Goal: Book appointment/travel/reservation

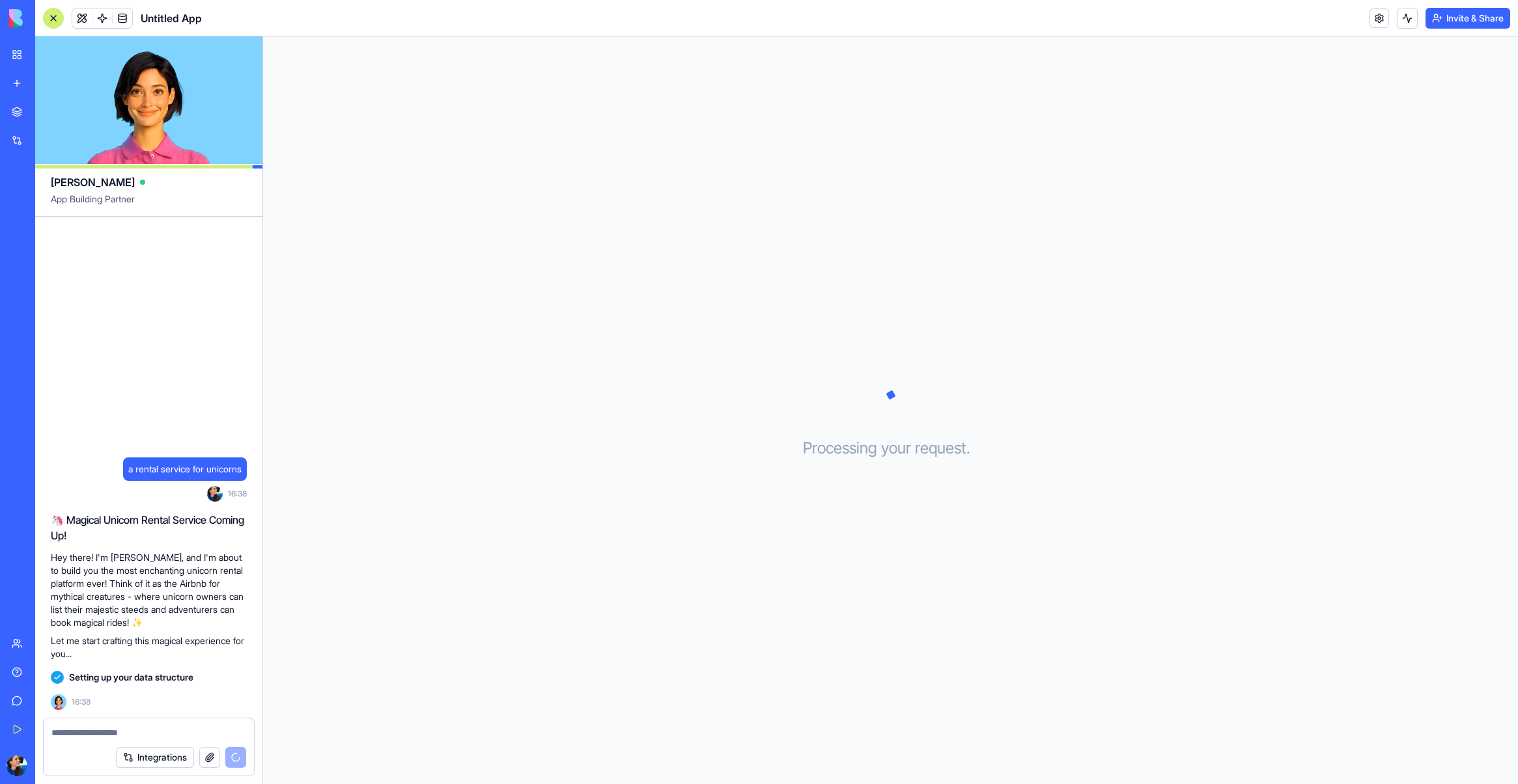
drag, startPoint x: 60, startPoint y: 562, endPoint x: 190, endPoint y: 618, distance: 141.5
click at [190, 618] on p "Hey there! I'm [PERSON_NAME], and I'm about to build you the most enchanting un…" at bounding box center [148, 590] width 196 height 78
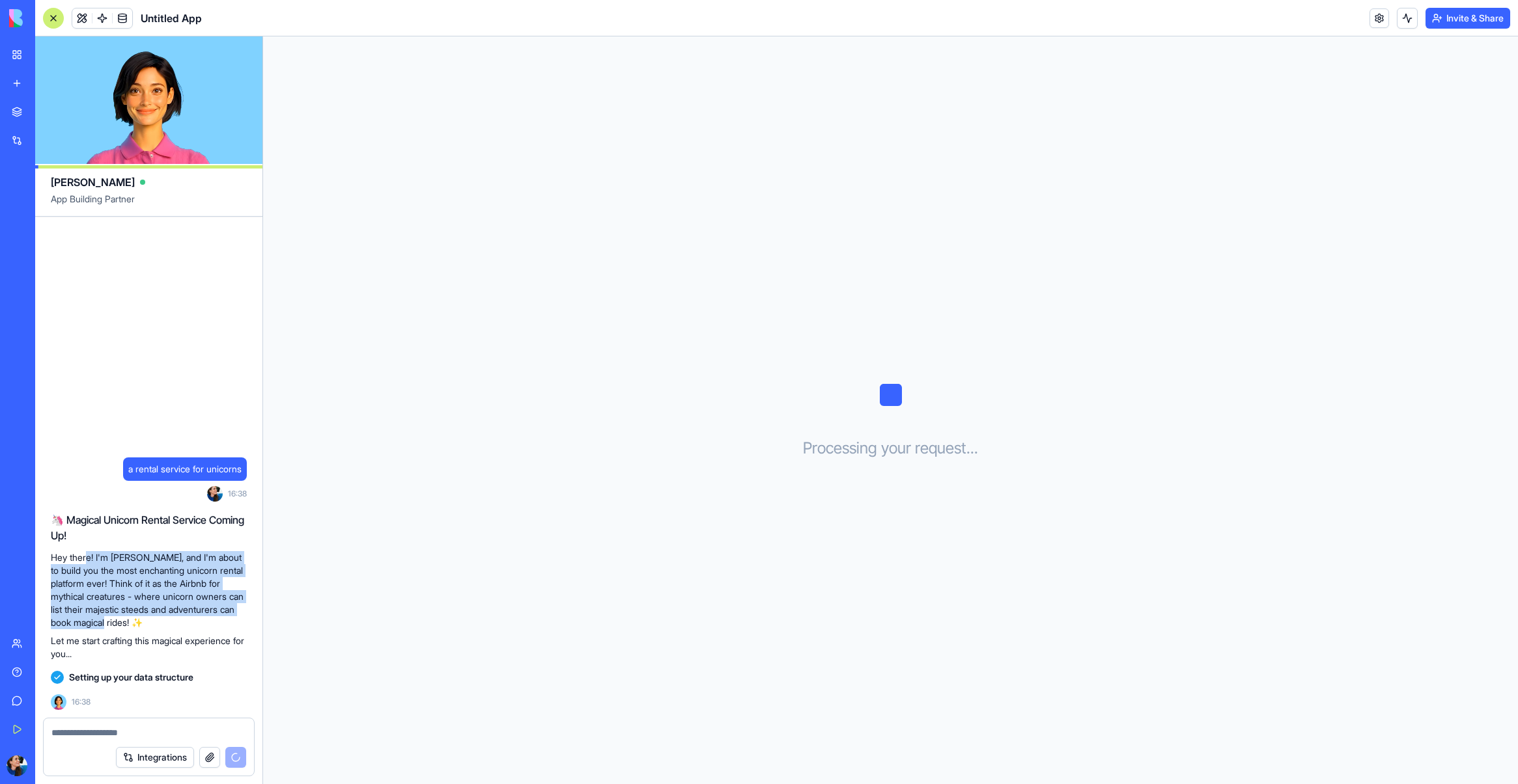
drag, startPoint x: 190, startPoint y: 618, endPoint x: 87, endPoint y: 560, distance: 118.2
click at [87, 560] on p "Hey there! I'm [PERSON_NAME], and I'm about to build you the most enchanting un…" at bounding box center [148, 590] width 196 height 78
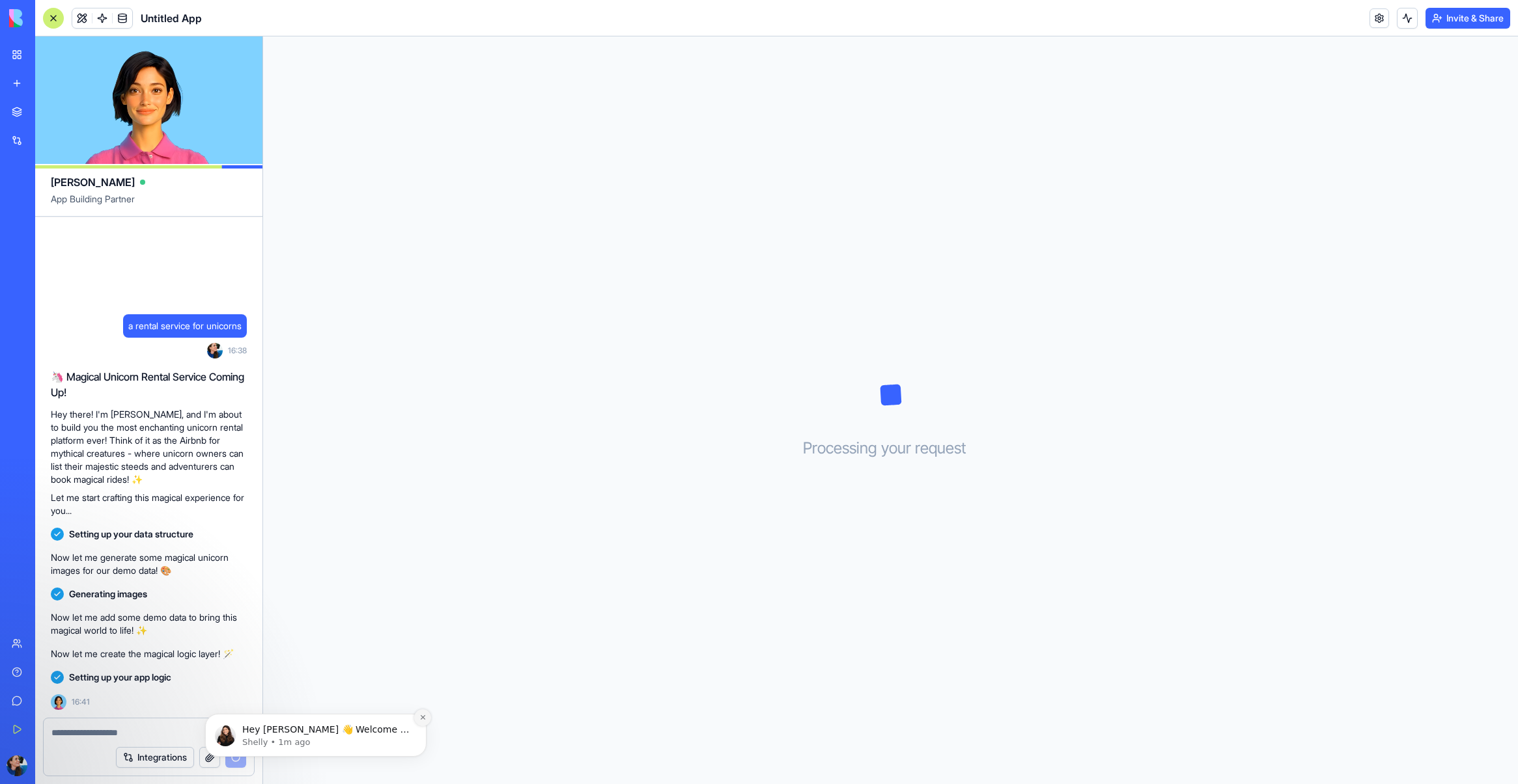
click at [419, 721] on icon "Dismiss notification" at bounding box center [422, 717] width 7 height 7
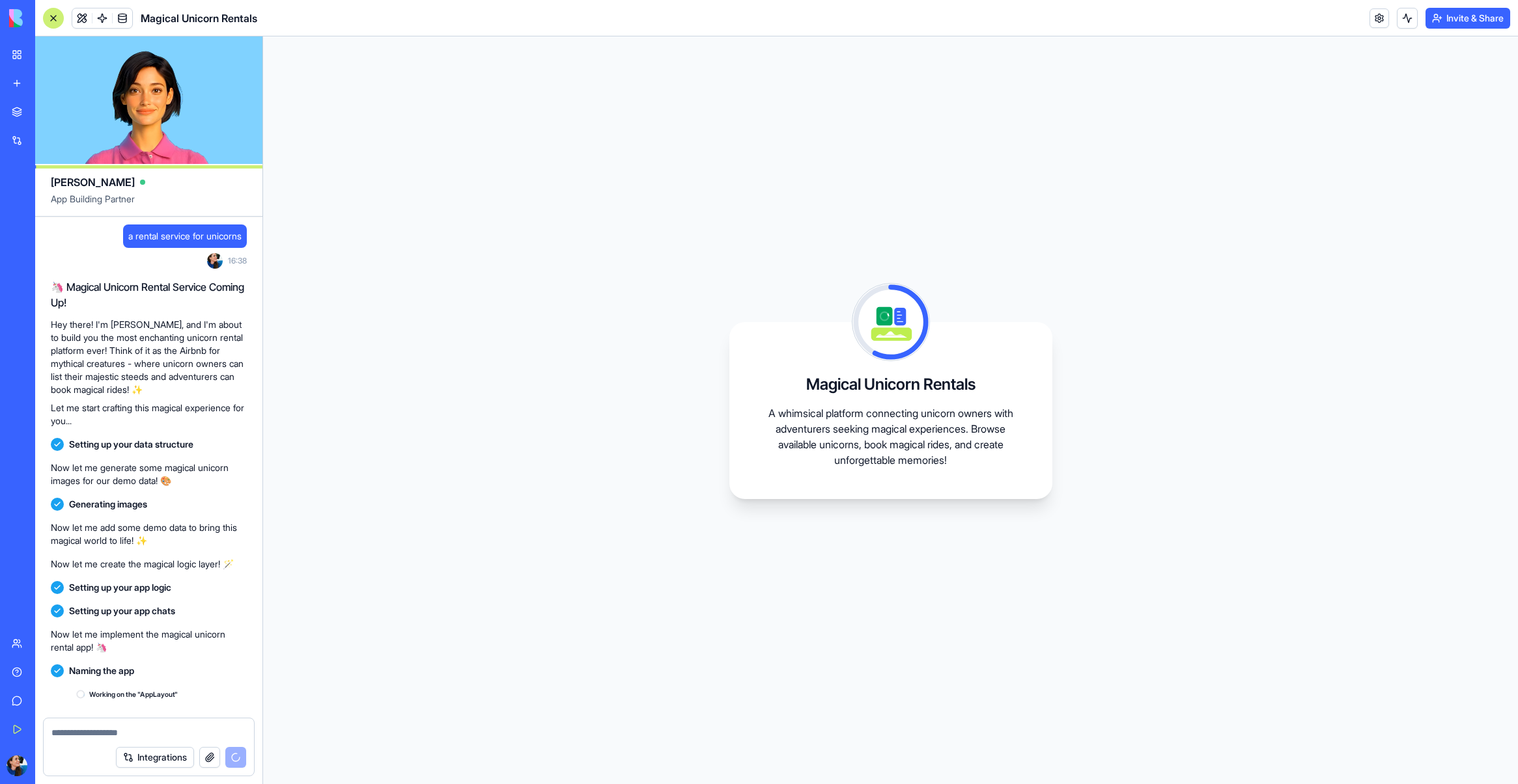
scroll to position [87, 0]
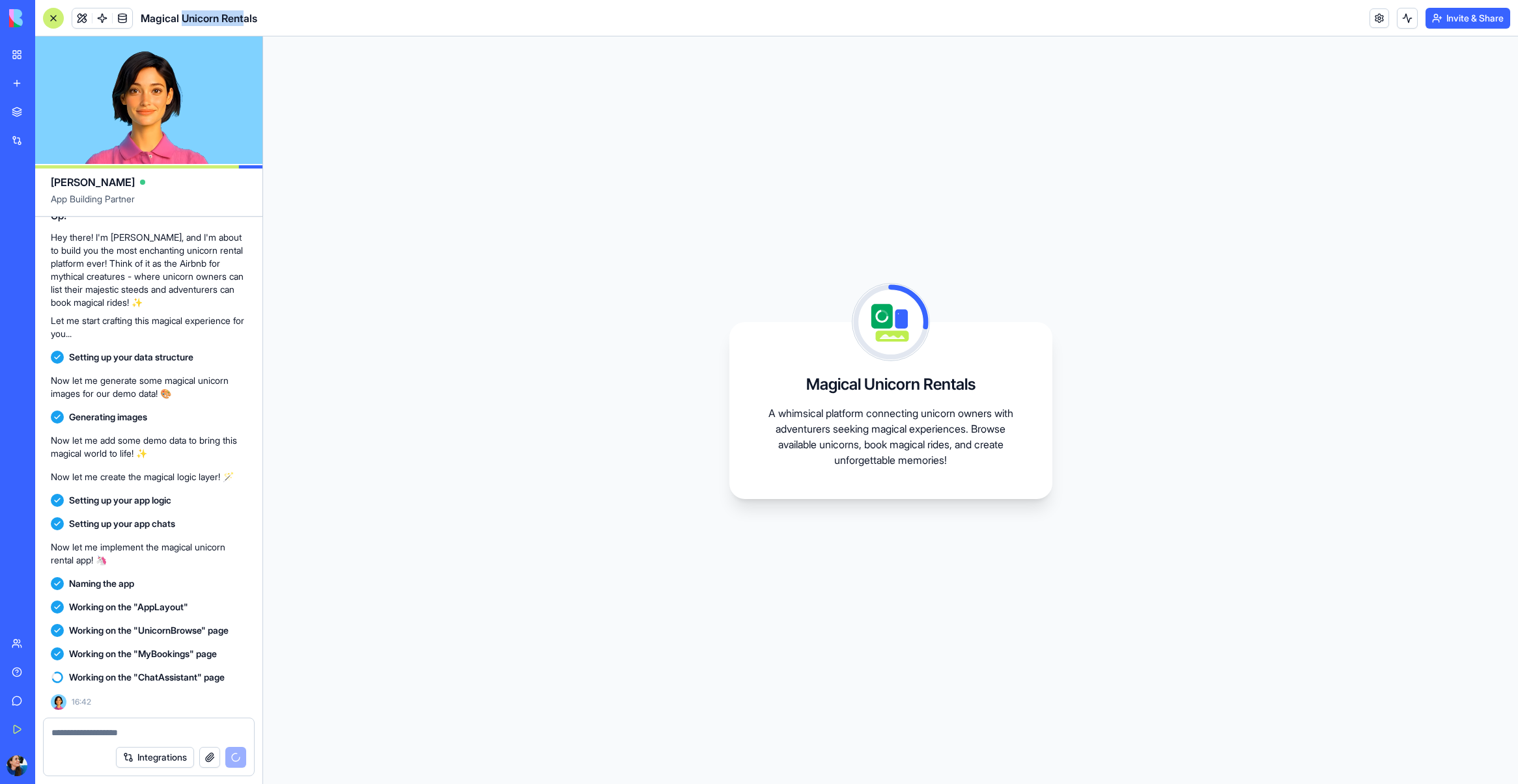
drag, startPoint x: 242, startPoint y: 19, endPoint x: 182, endPoint y: 20, distance: 60.0
click at [182, 20] on span "Magical Unicorn Rentals" at bounding box center [199, 19] width 117 height 16
click at [1406, 21] on button at bounding box center [1406, 18] width 21 height 21
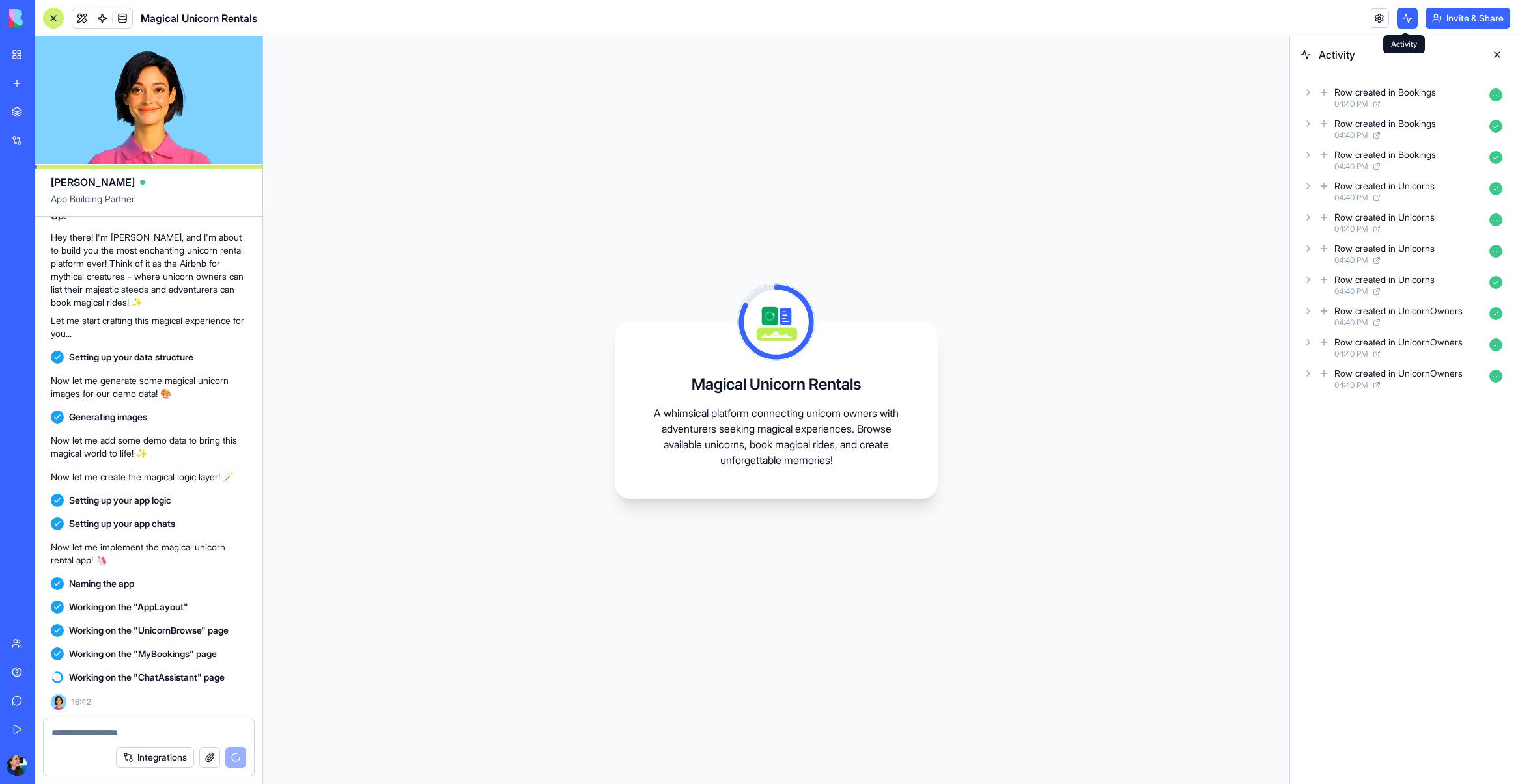
click at [1407, 18] on button at bounding box center [1406, 18] width 21 height 21
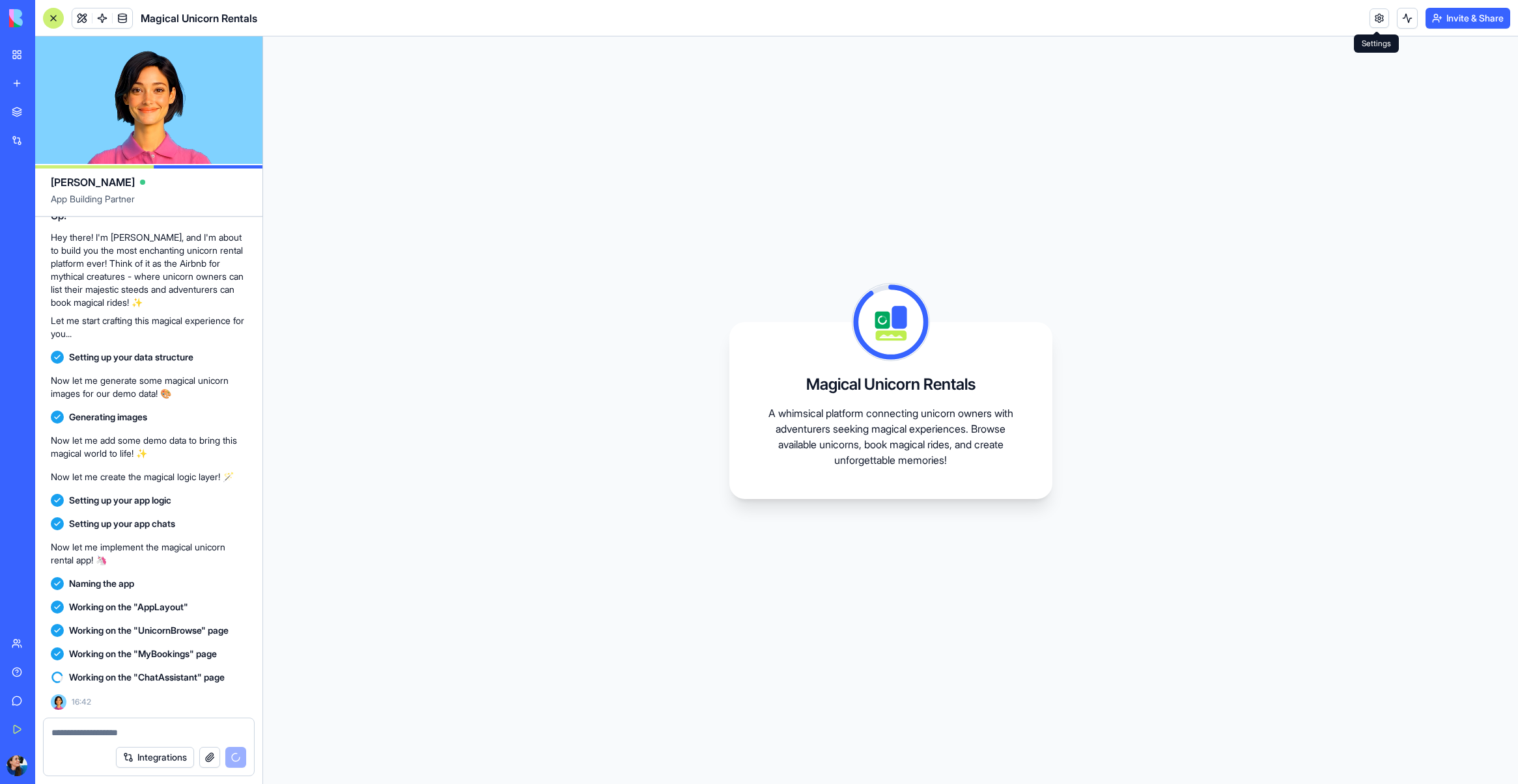
click at [1380, 26] on link at bounding box center [1380, 19] width 20 height 20
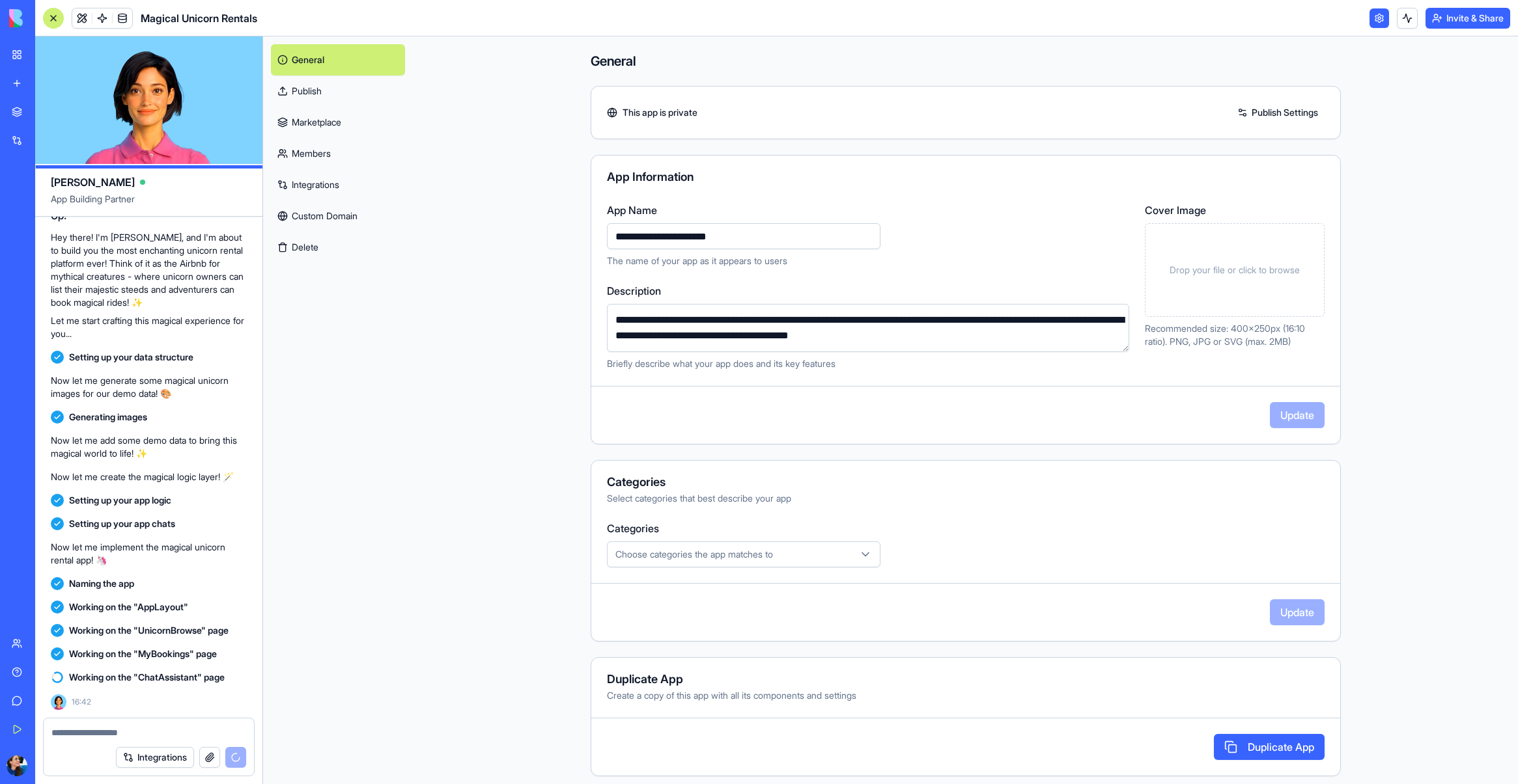
click at [1380, 26] on link at bounding box center [1380, 19] width 20 height 20
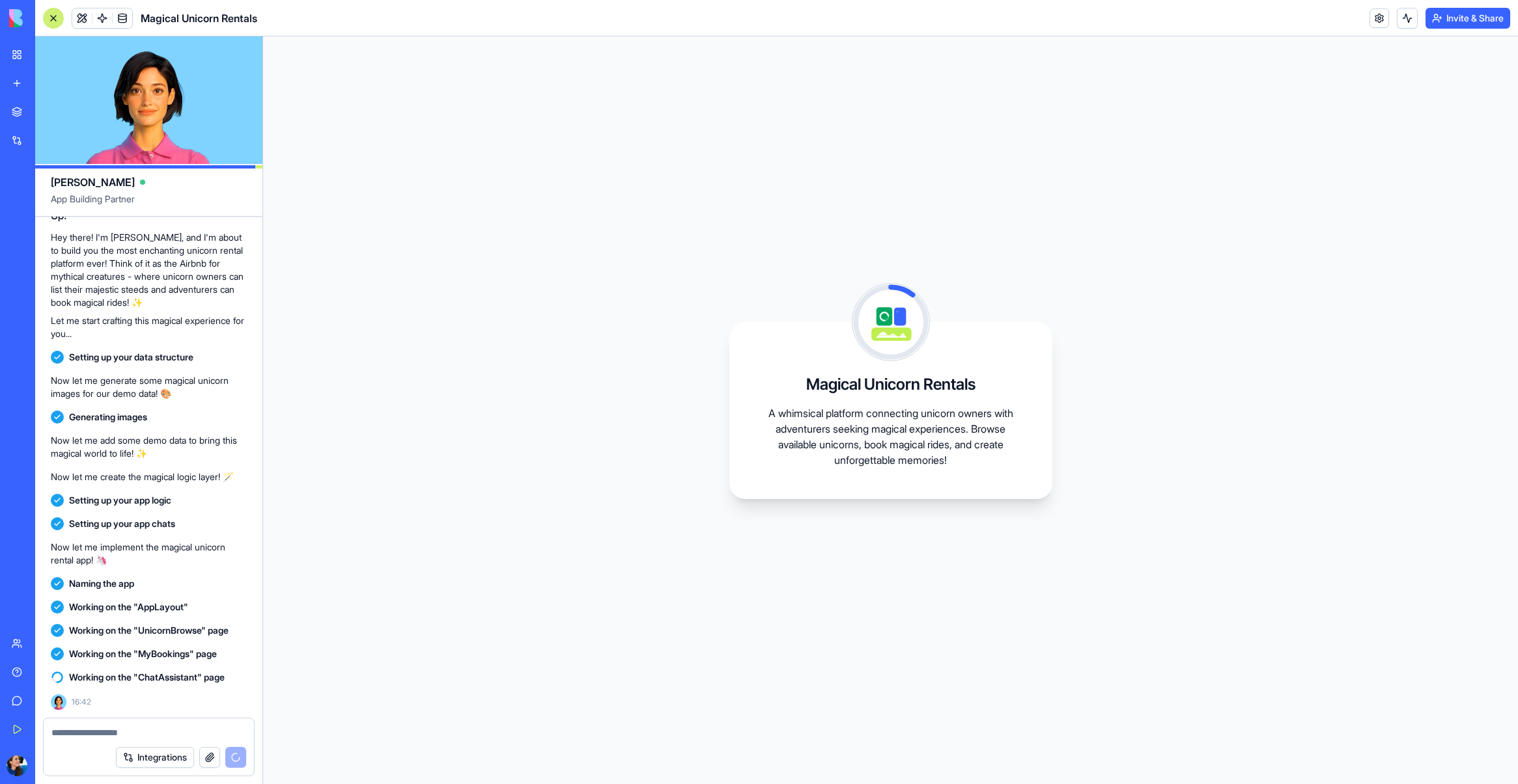
click at [1380, 26] on link at bounding box center [1380, 19] width 20 height 20
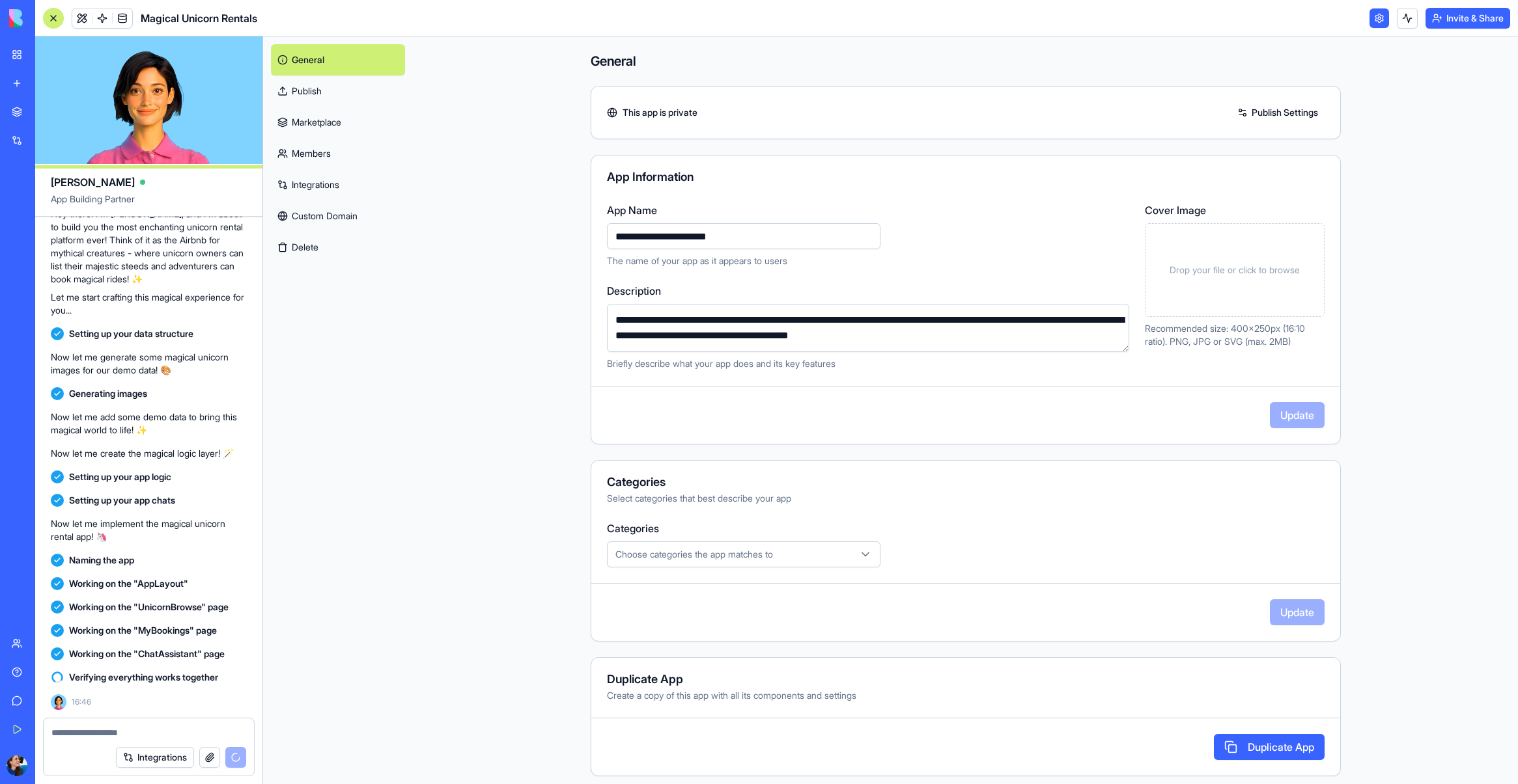
click at [1372, 23] on link at bounding box center [1380, 19] width 20 height 20
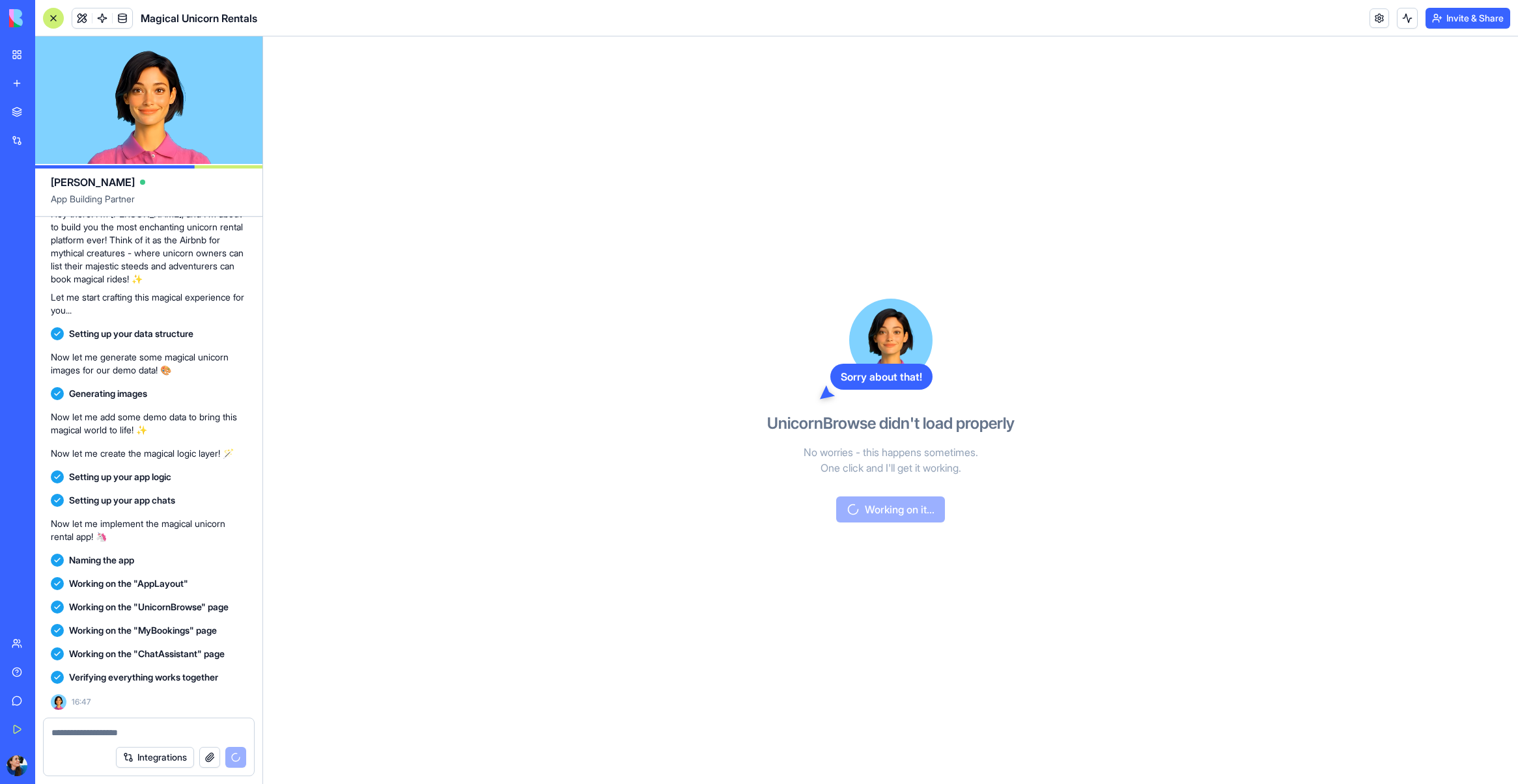
scroll to position [275, 0]
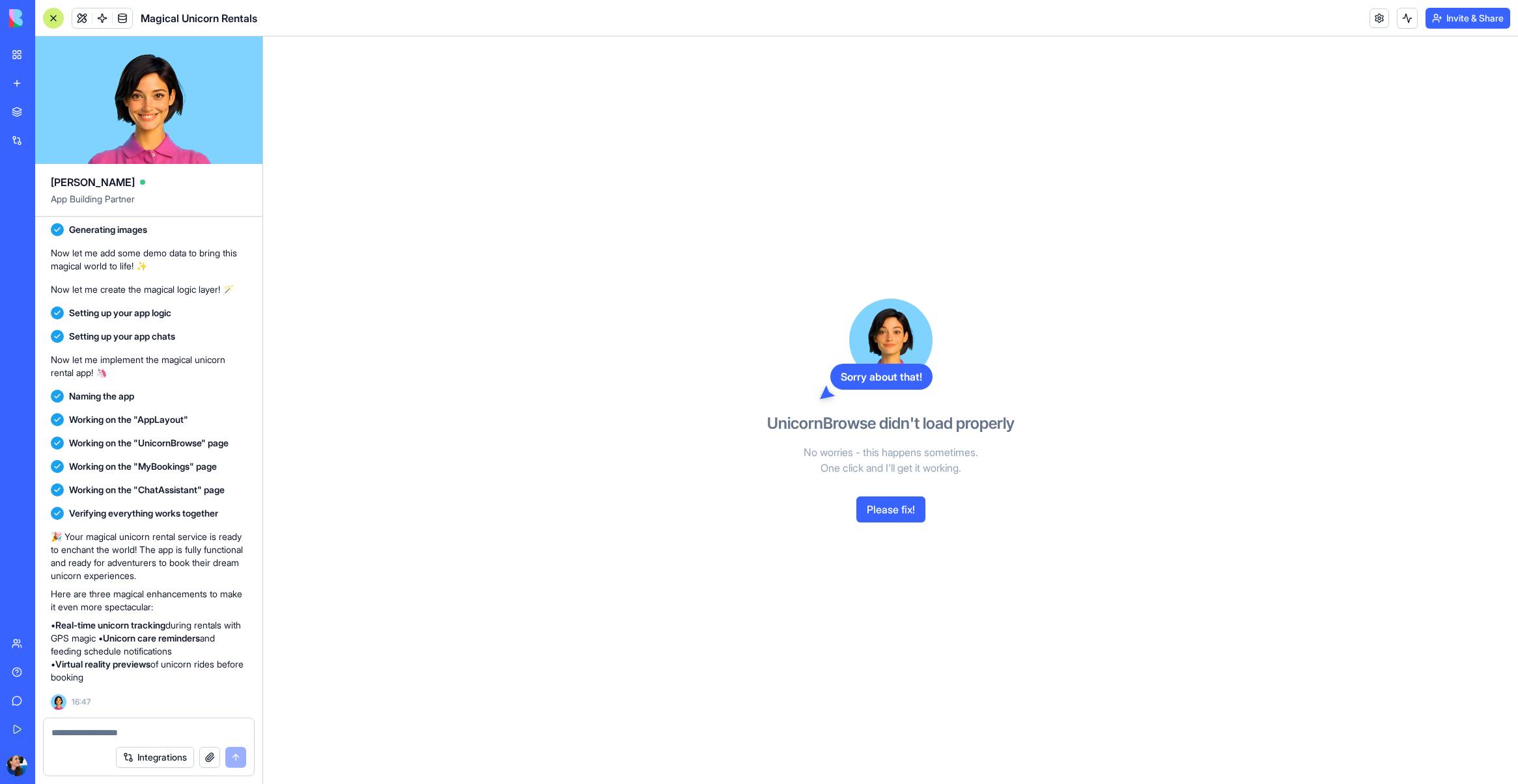
click at [883, 500] on button "Please fix!" at bounding box center [891, 509] width 69 height 26
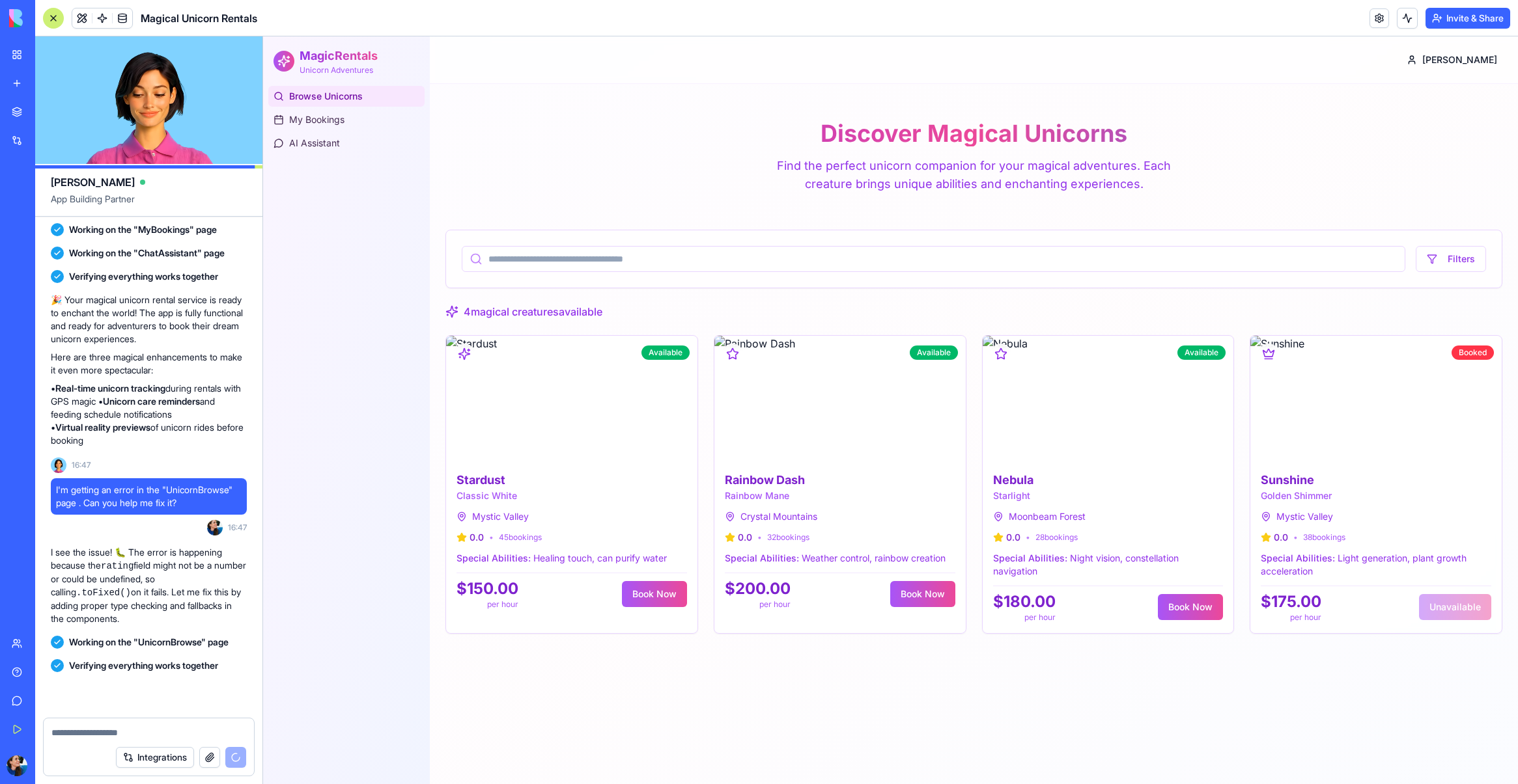
scroll to position [600, 0]
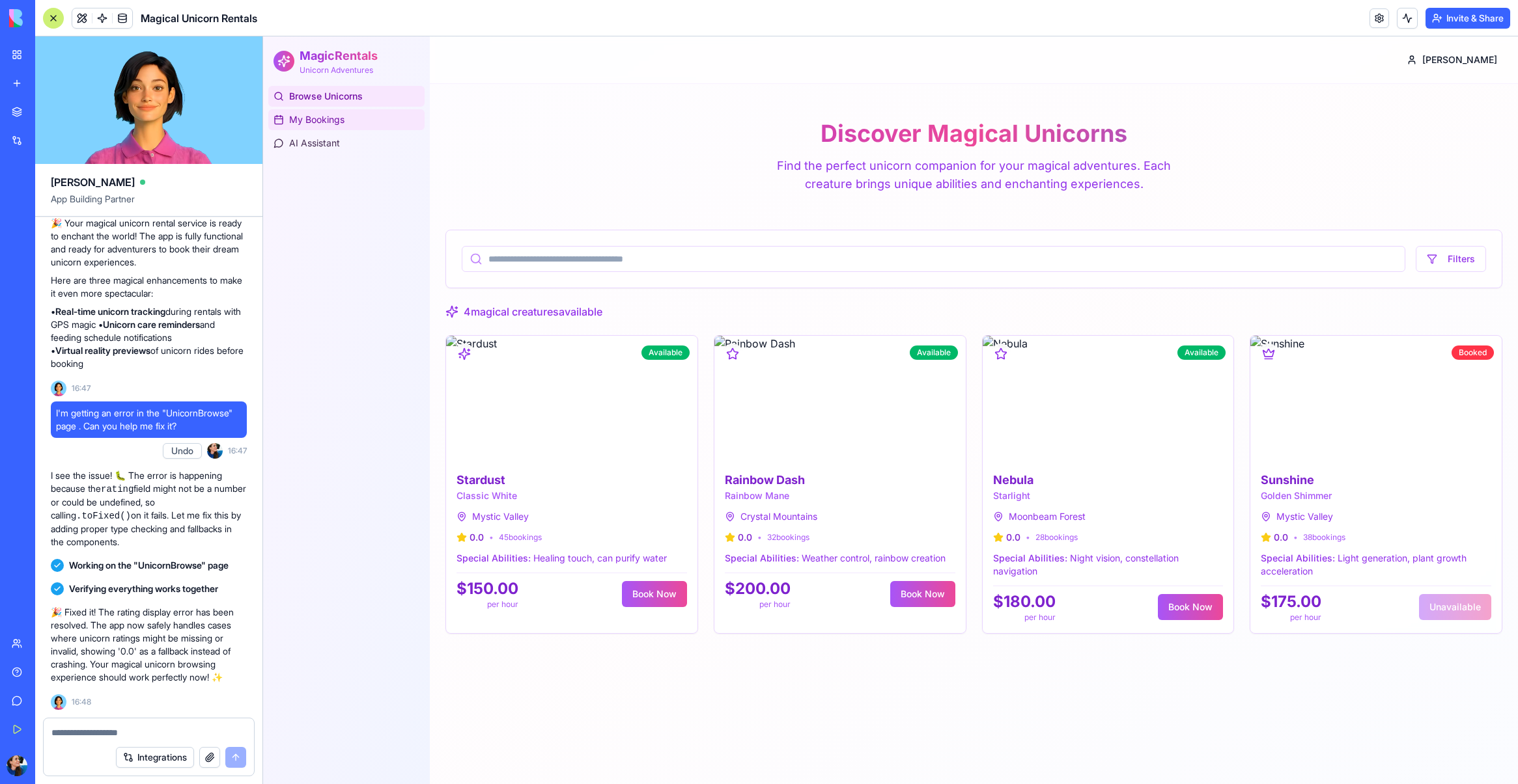
click at [319, 128] on link "My Bookings" at bounding box center [346, 120] width 156 height 21
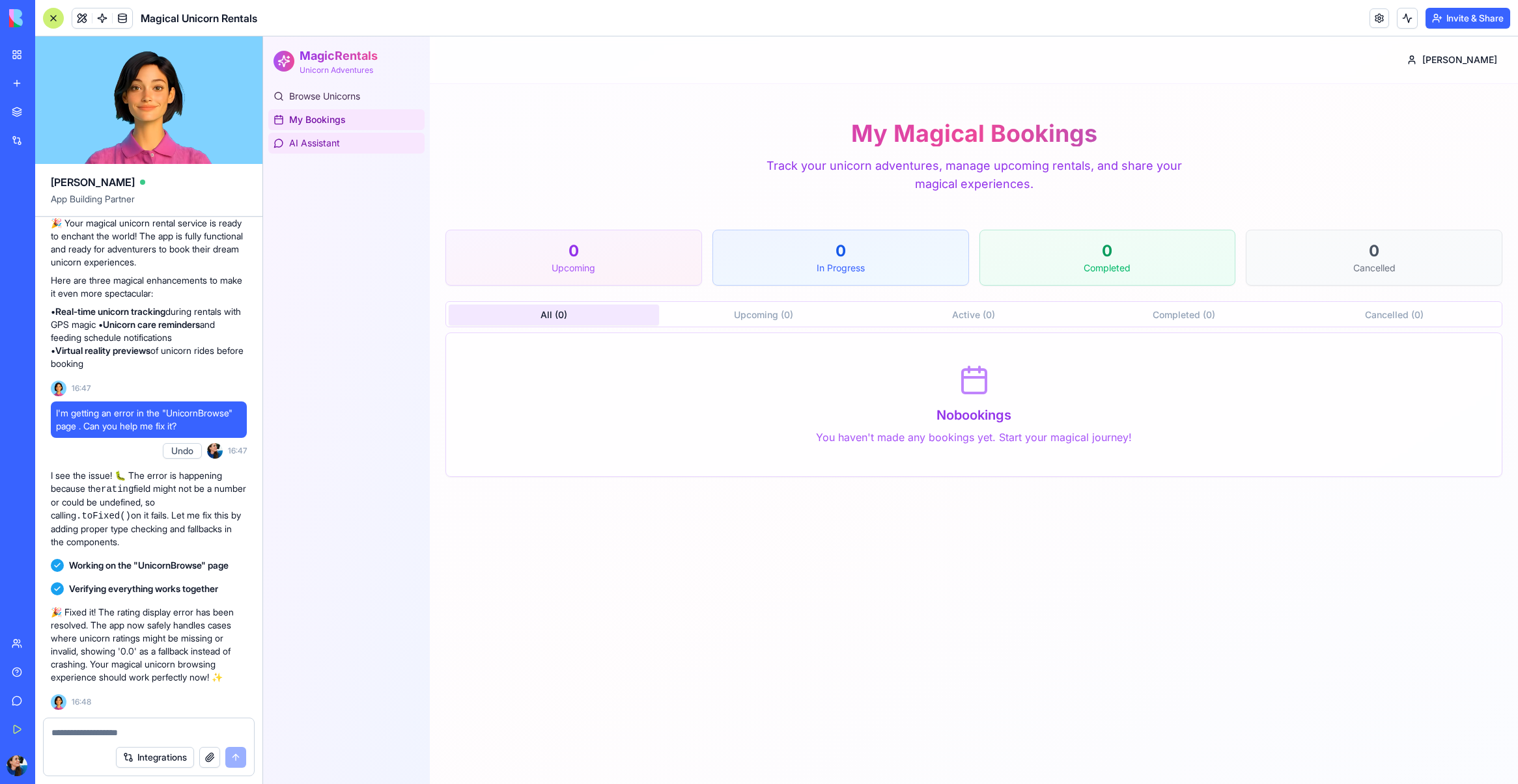
click at [319, 135] on link "AI Assistant" at bounding box center [346, 142] width 156 height 21
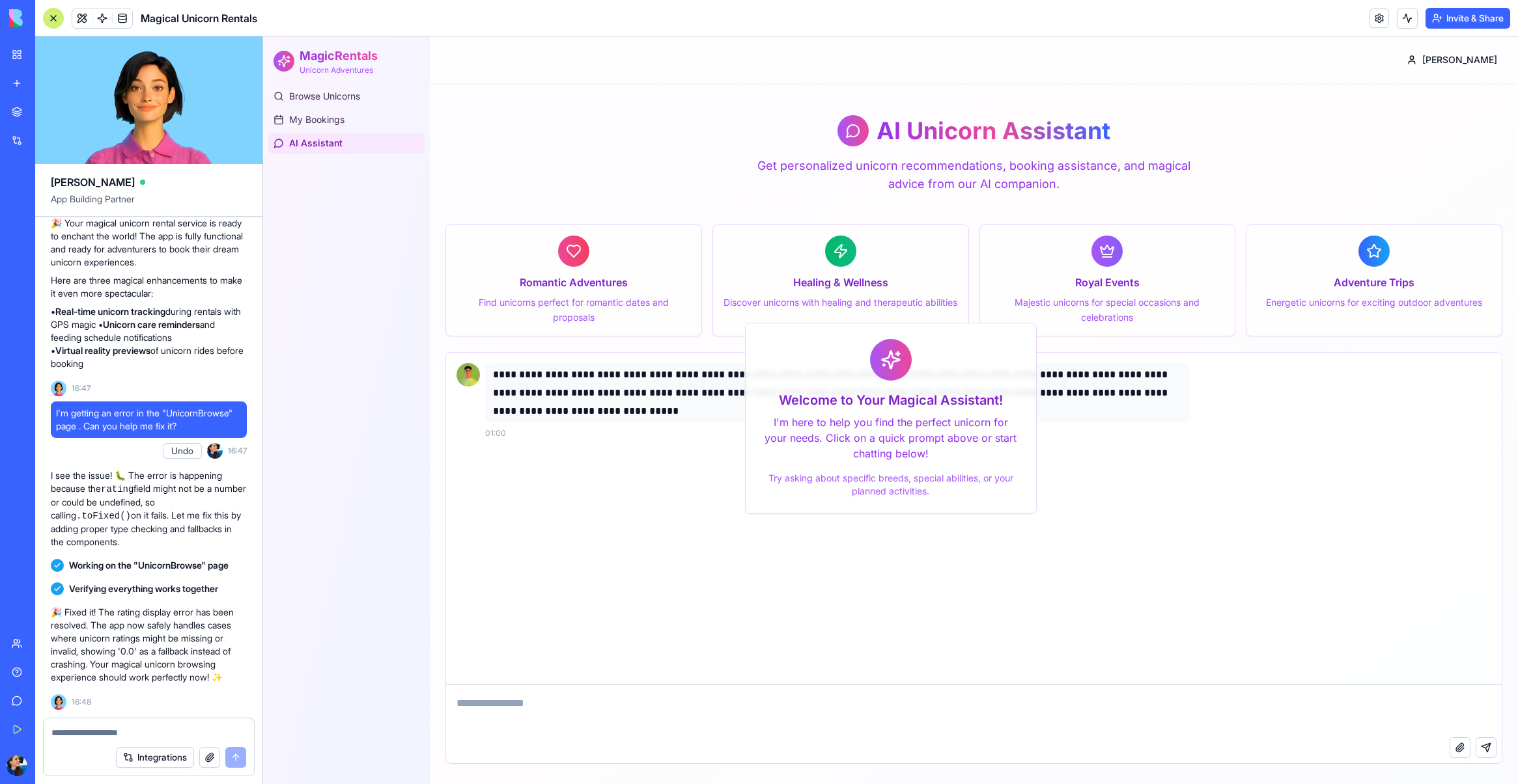
click at [679, 731] on textarea at bounding box center [973, 711] width 1055 height 52
click at [311, 103] on link "Browse Unicorns" at bounding box center [346, 96] width 156 height 21
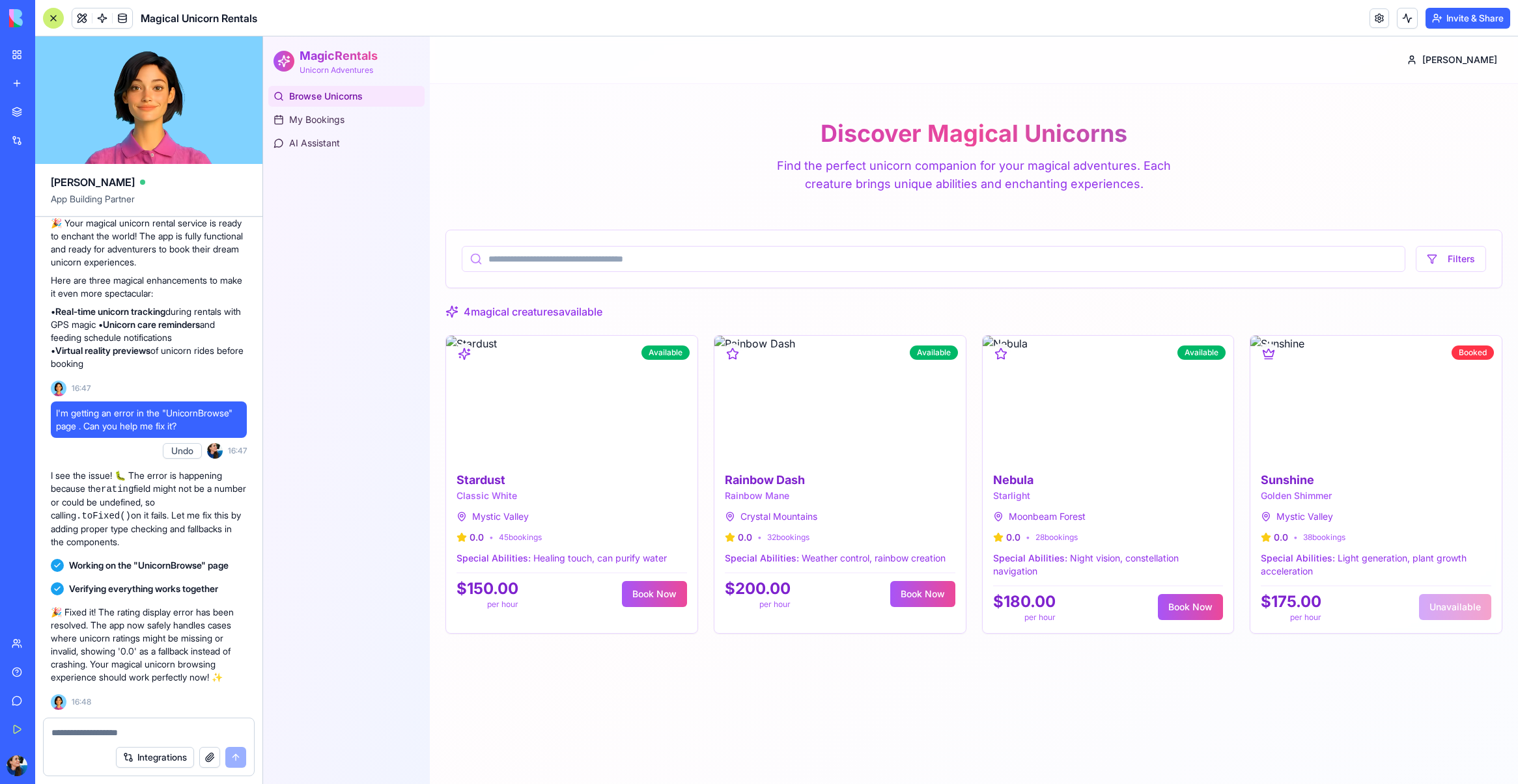
click at [323, 58] on h2 "MagicRentals" at bounding box center [338, 55] width 78 height 18
click at [319, 112] on link "My Bookings" at bounding box center [346, 120] width 156 height 21
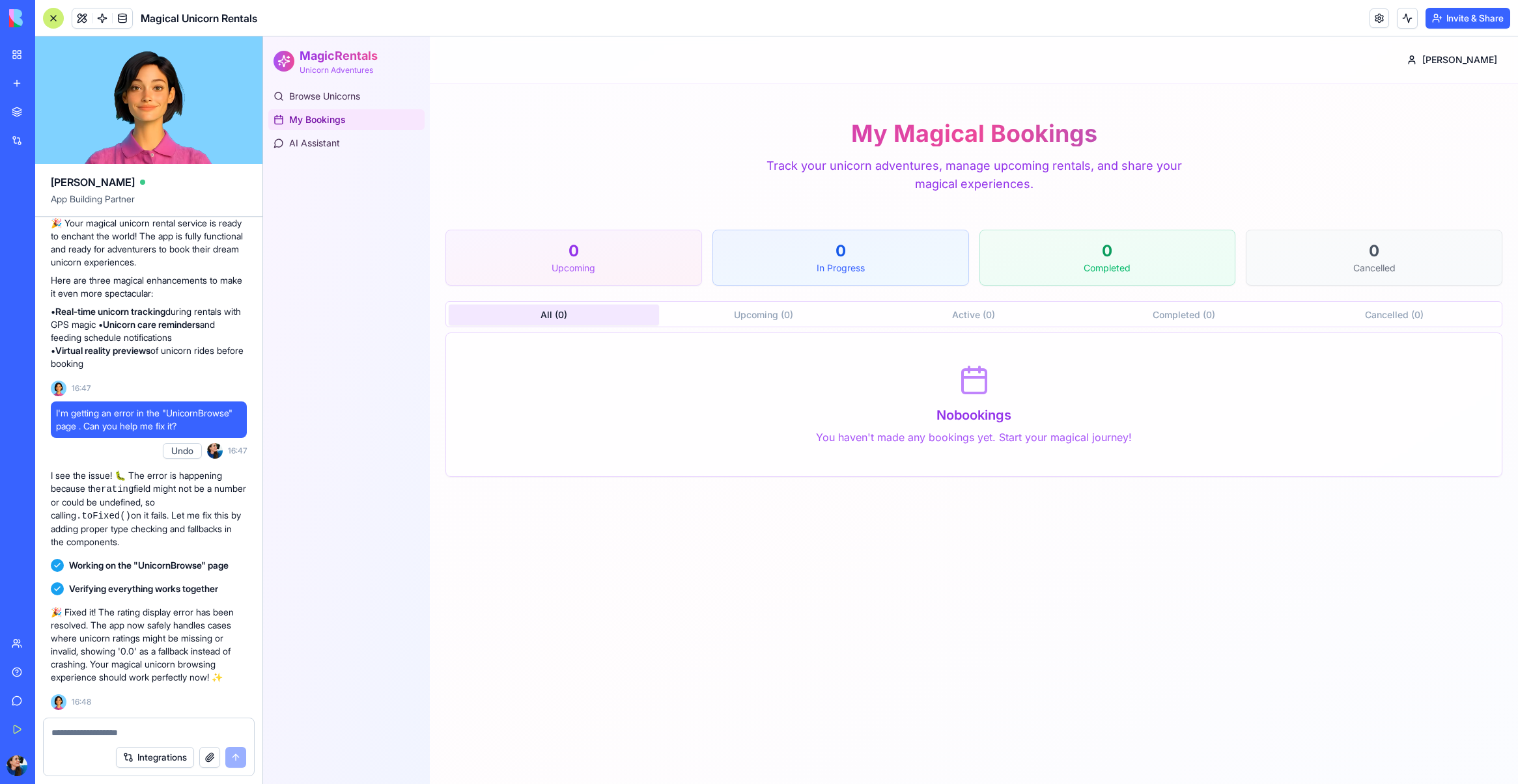
click at [966, 370] on rect at bounding box center [974, 382] width 24 height 24
click at [994, 433] on p "You haven't made any bookings yet. Start your magical journey!" at bounding box center [974, 438] width 1025 height 16
click at [1019, 441] on p "You haven't made any bookings yet. Start your magical journey!" at bounding box center [974, 438] width 1025 height 16
click at [77, 735] on textarea at bounding box center [148, 733] width 195 height 13
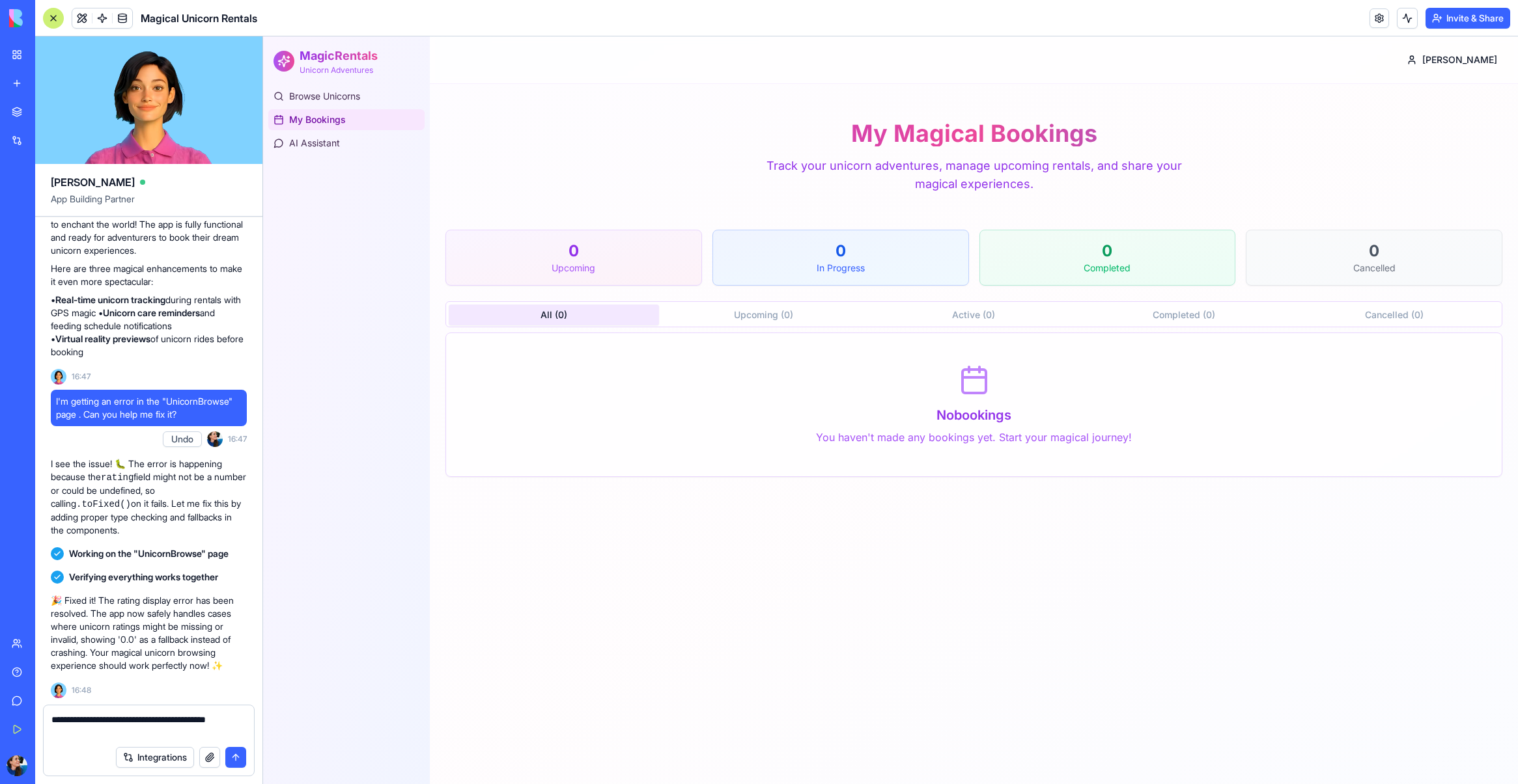
type textarea "**********"
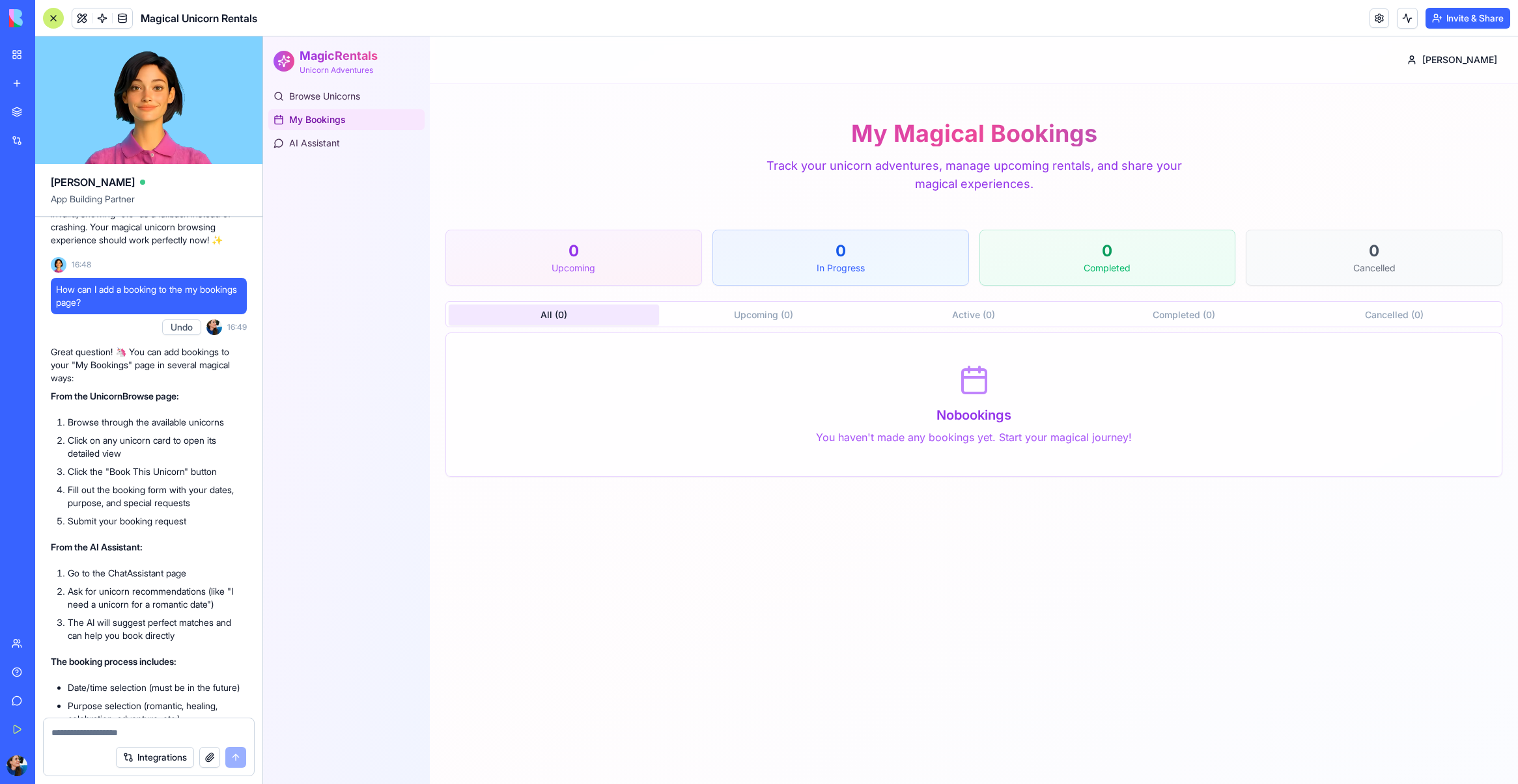
scroll to position [1016, 0]
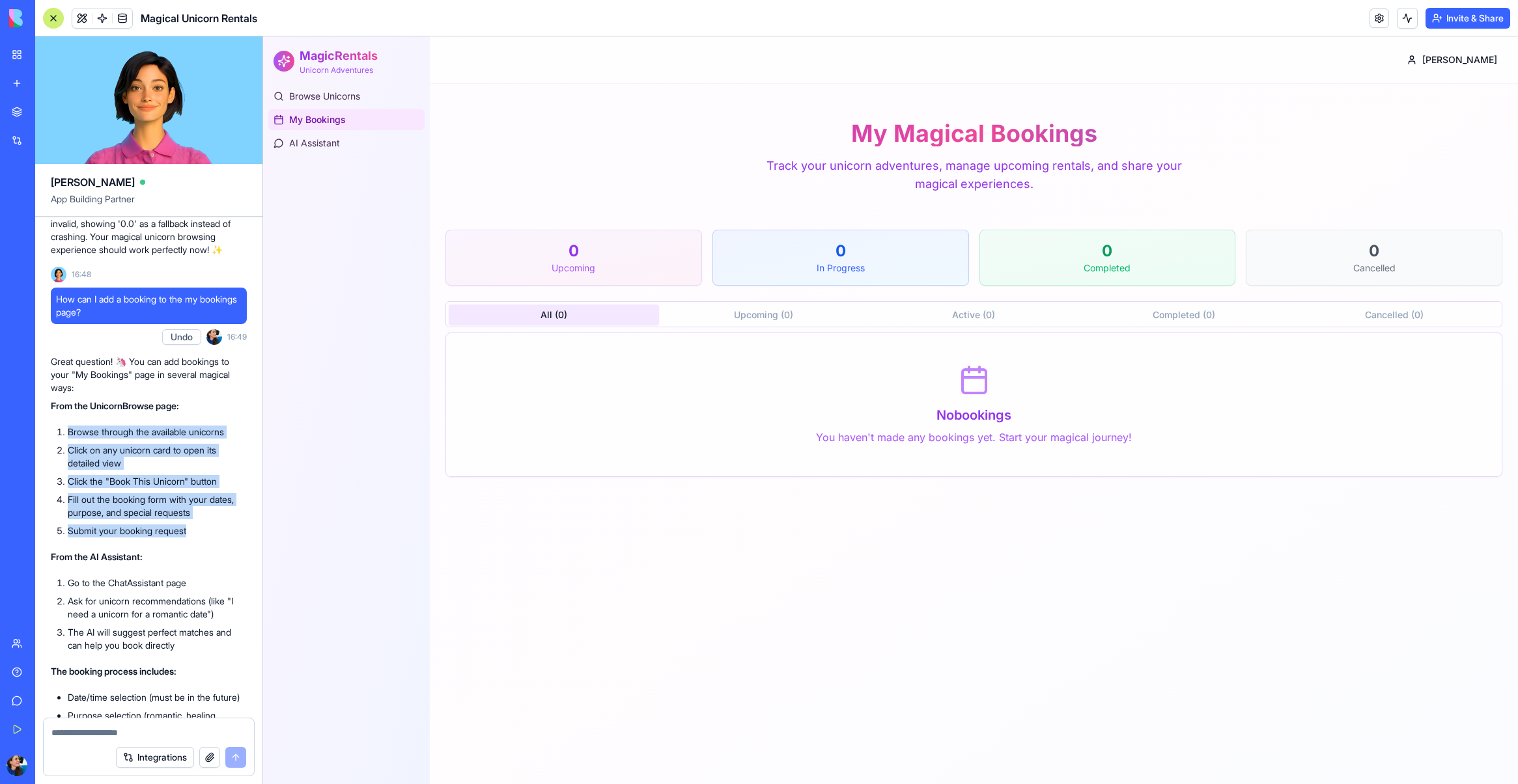
drag, startPoint x: 74, startPoint y: 443, endPoint x: 195, endPoint y: 552, distance: 162.9
click at [195, 552] on div "Great question! 🦄 You can add bookings to your "My Bookings" page in several ma…" at bounding box center [148, 628] width 196 height 544
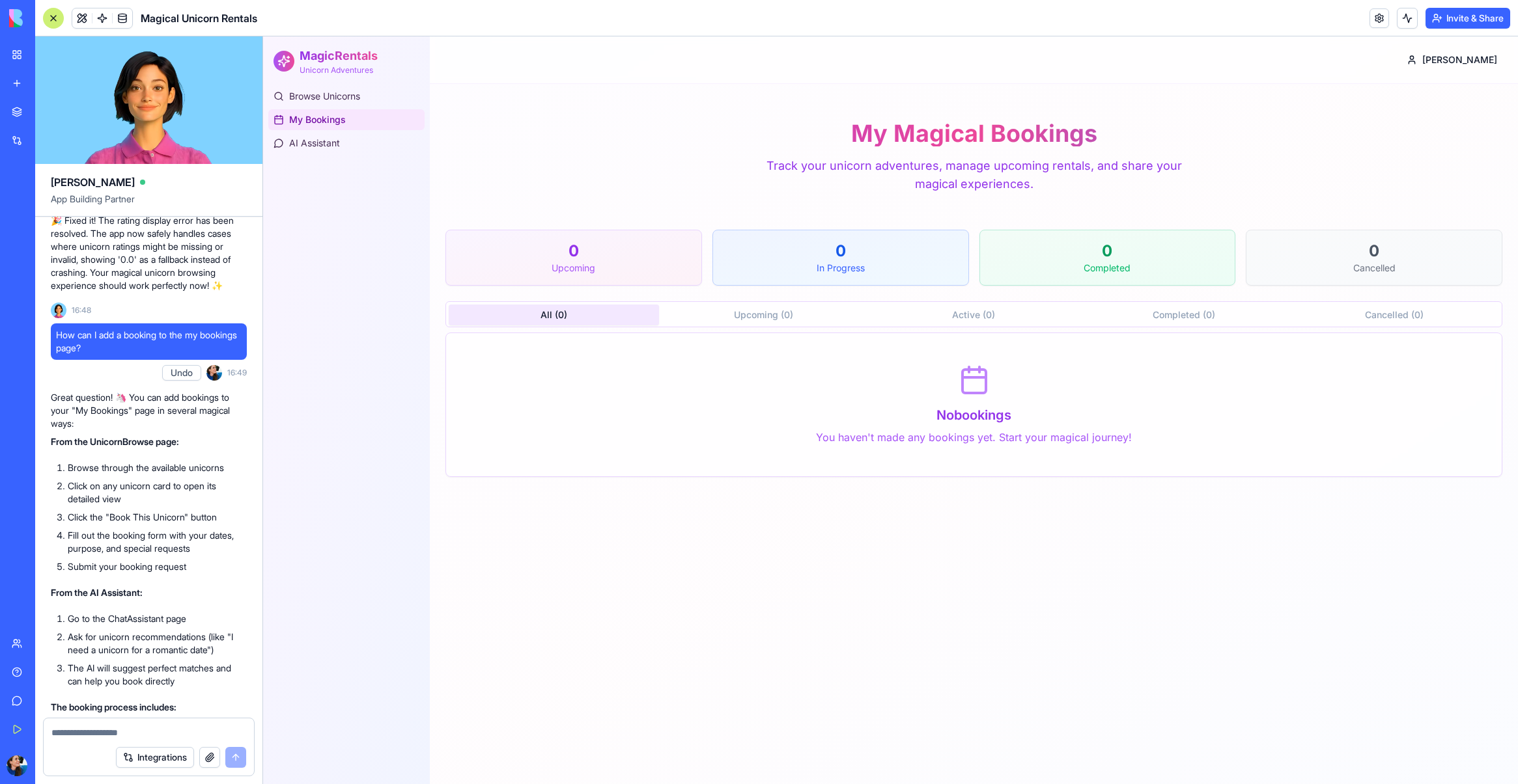
scroll to position [978, 0]
click at [330, 155] on div "Browse Unicorns My Bookings AI Assistant" at bounding box center [346, 435] width 167 height 698
click at [339, 96] on span "Browse Unicorns" at bounding box center [324, 96] width 71 height 13
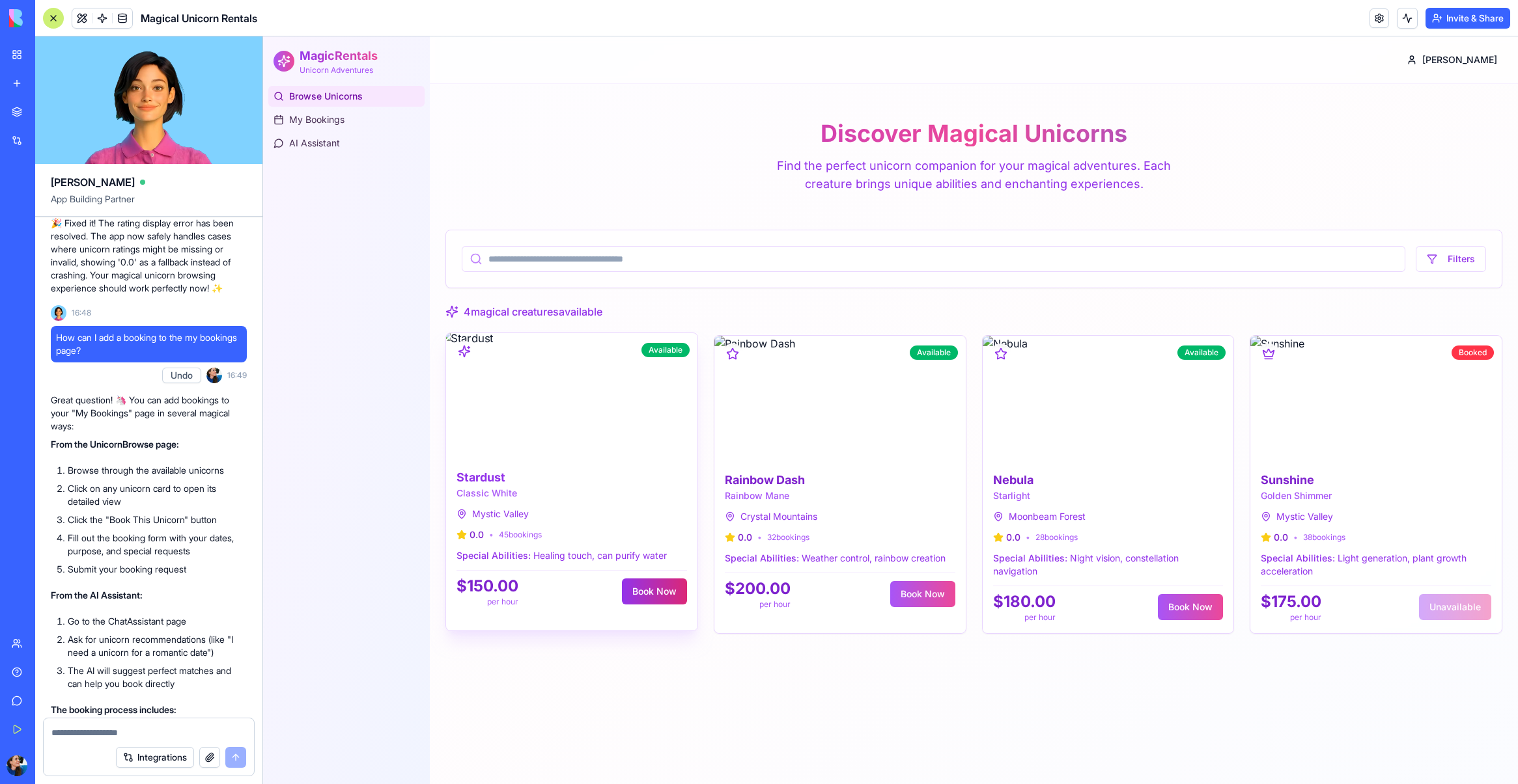
click at [640, 601] on button "Book Now" at bounding box center [655, 591] width 65 height 26
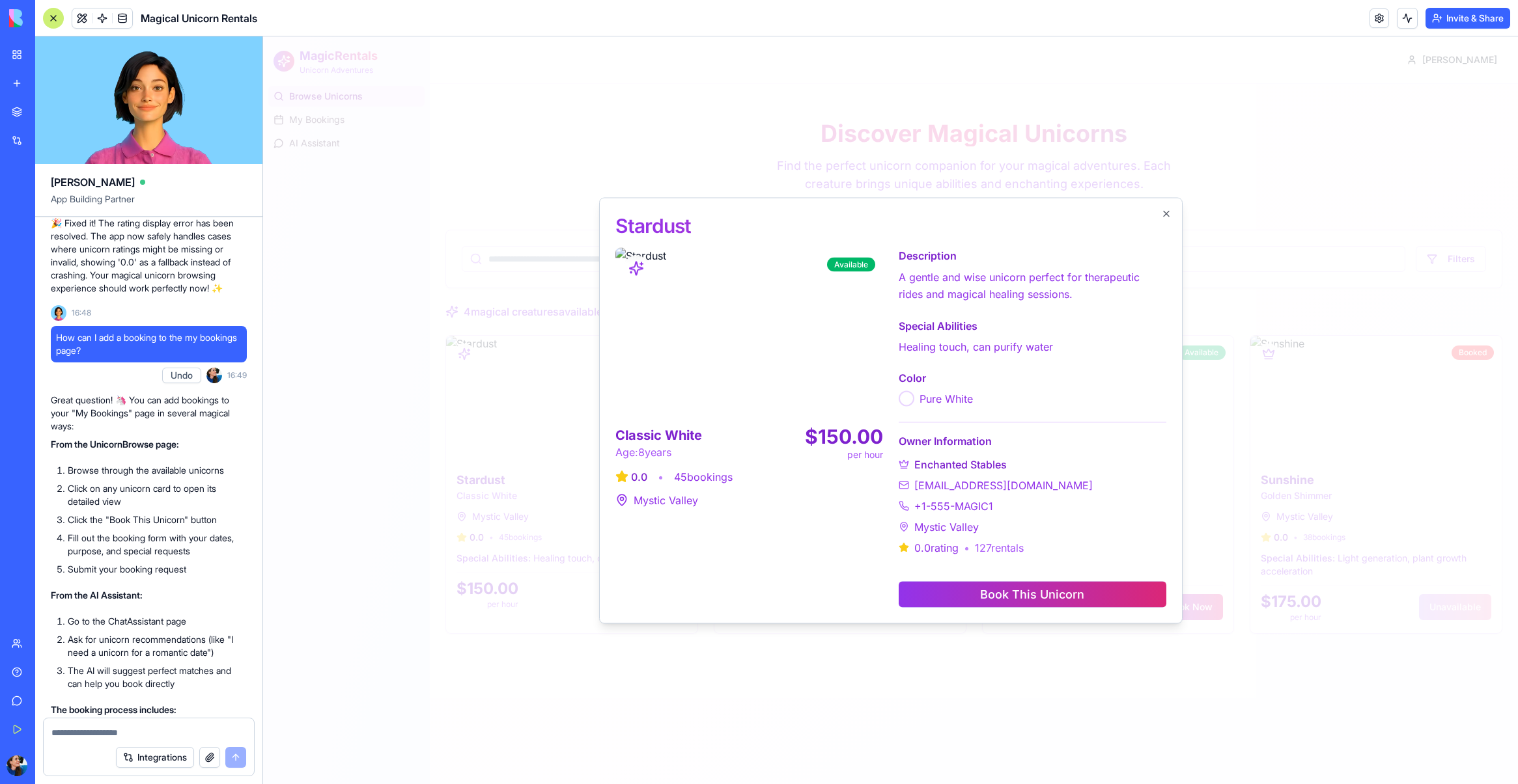
click at [1068, 594] on button "Book This Unicorn" at bounding box center [1032, 594] width 268 height 26
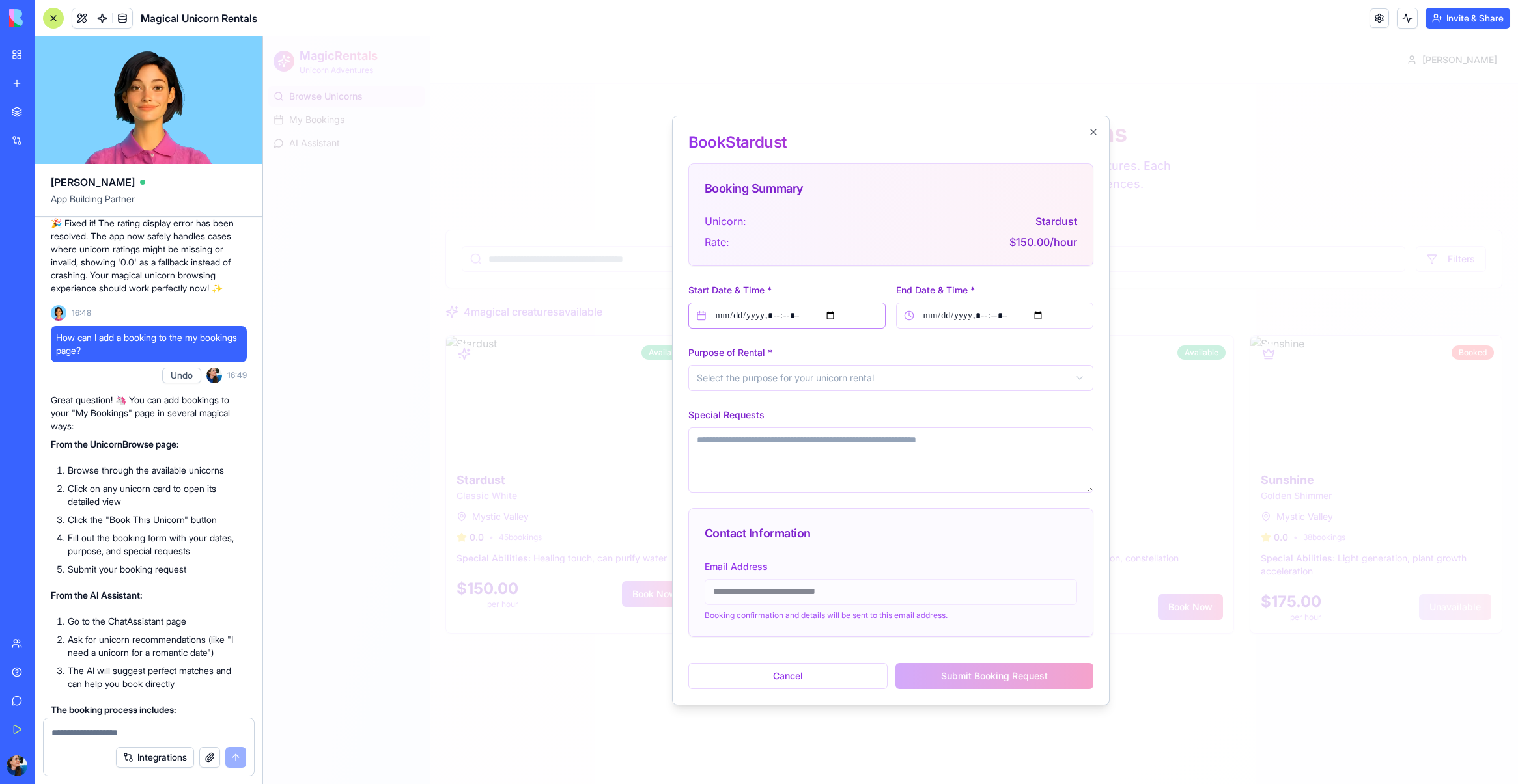
click at [821, 317] on input "Start Date & Time *" at bounding box center [787, 315] width 198 height 26
type input "**********"
click at [1034, 313] on input "End Date & Time *" at bounding box center [995, 315] width 198 height 26
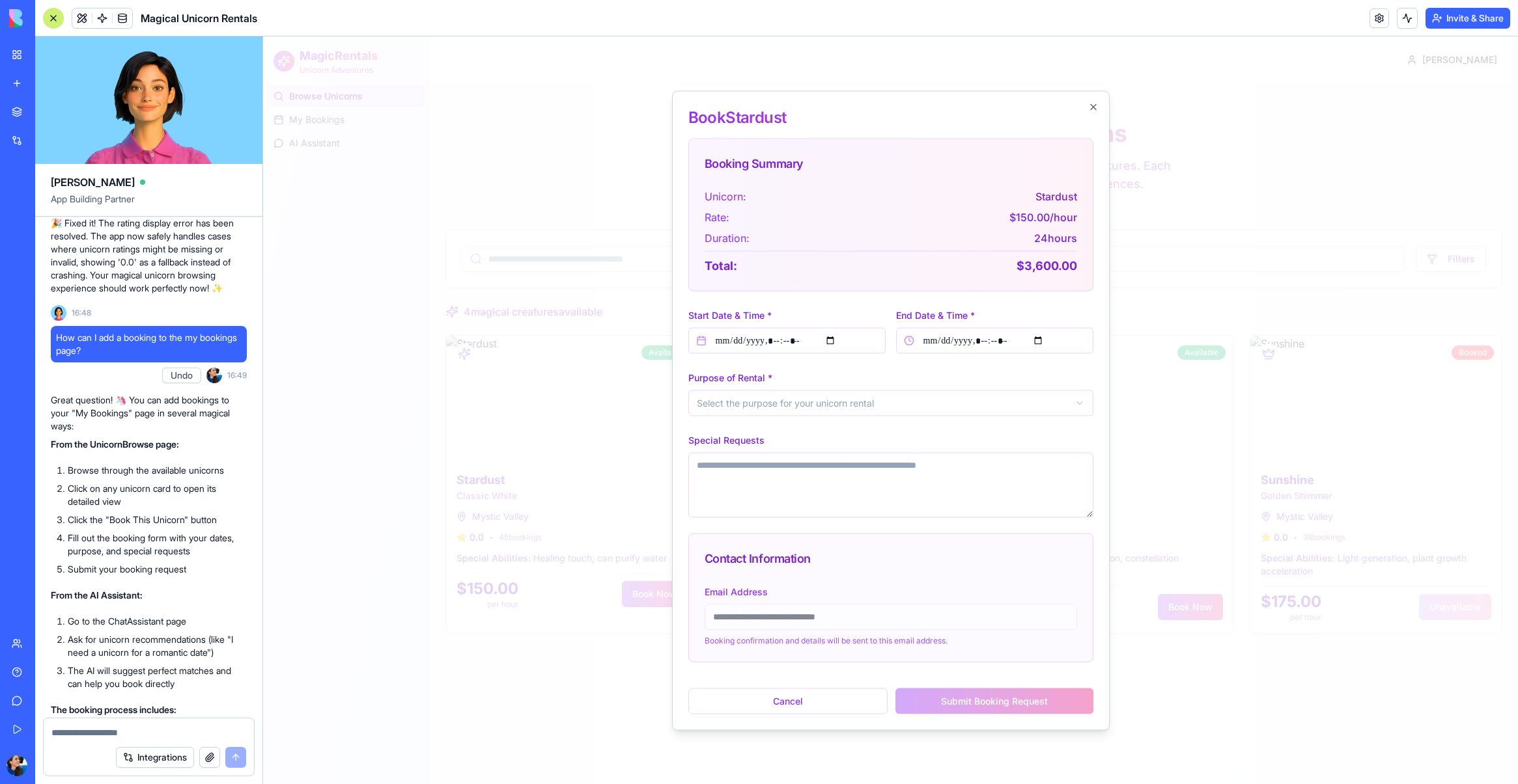
type input "**********"
click at [812, 408] on body "MagicRentals Unicorn Adventures Browse Unicorns My Bookings AI Assistant Toggle…" at bounding box center [890, 410] width 1255 height 748
click at [805, 481] on textarea "Special Requests" at bounding box center [891, 485] width 405 height 65
type textarea "**********"
click at [947, 707] on button "Submit Booking Request" at bounding box center [994, 701] width 198 height 26
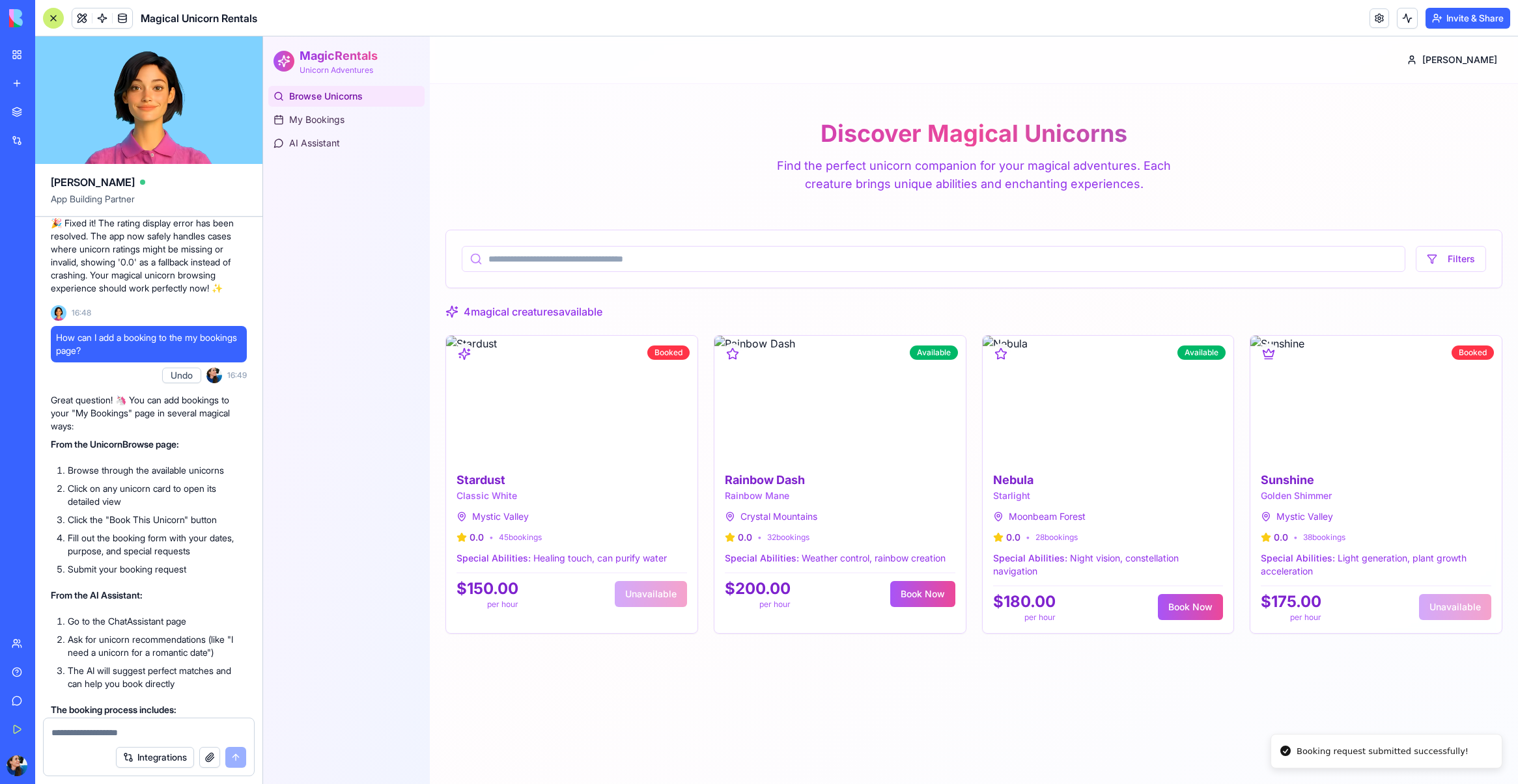
click at [336, 108] on ul "Browse Unicorns My Bookings AI Assistant" at bounding box center [346, 120] width 167 height 67
click at [339, 116] on span "My Bookings" at bounding box center [316, 120] width 55 height 13
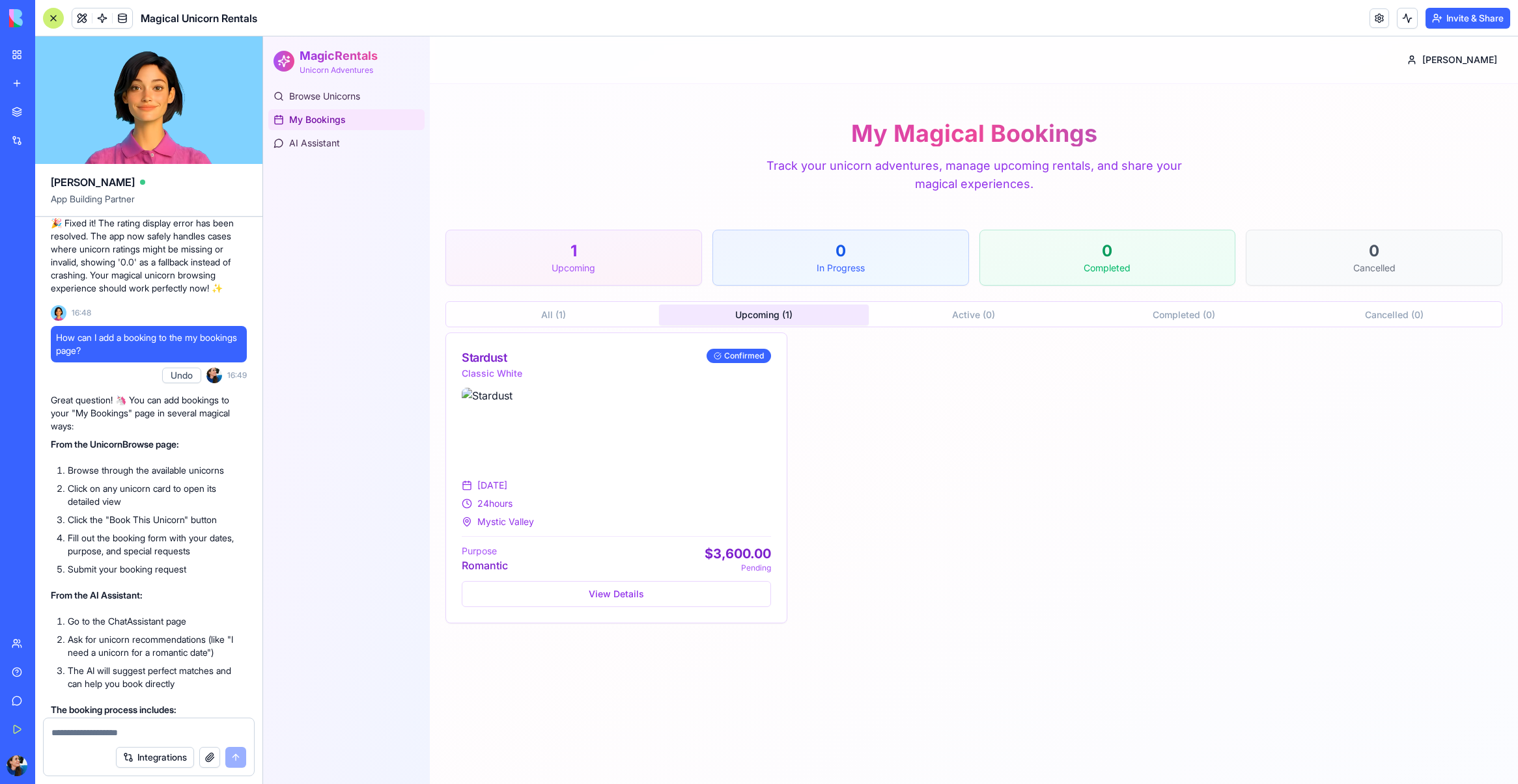
click at [809, 317] on button "Upcoming ( 1 )" at bounding box center [763, 314] width 211 height 21
click at [665, 592] on button "View Details" at bounding box center [616, 594] width 310 height 26
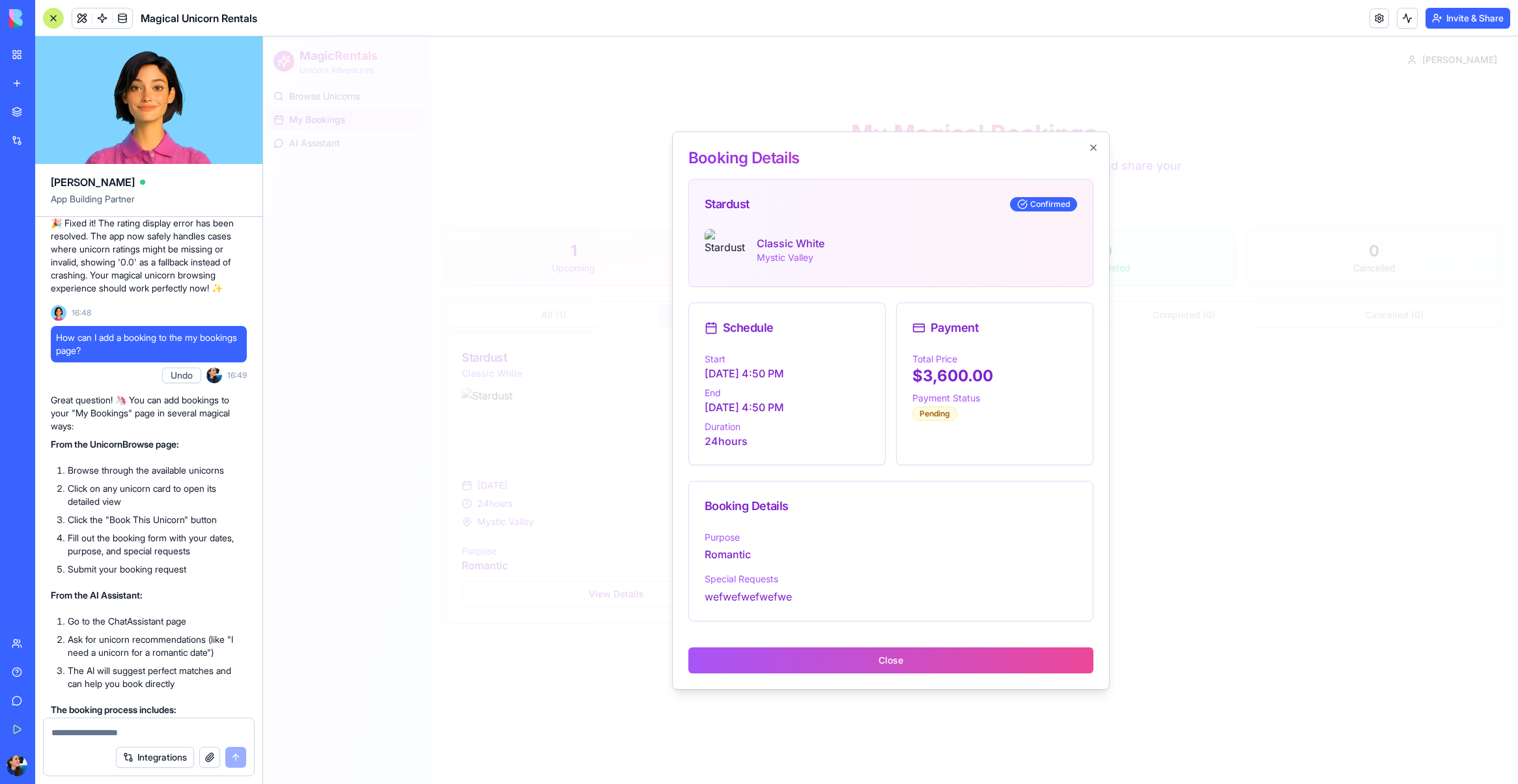
click at [1103, 150] on div "Booking Details Stardust Confirmed Classic White Mystic Valley Schedule Start […" at bounding box center [891, 410] width 437 height 559
